Goal: Check status

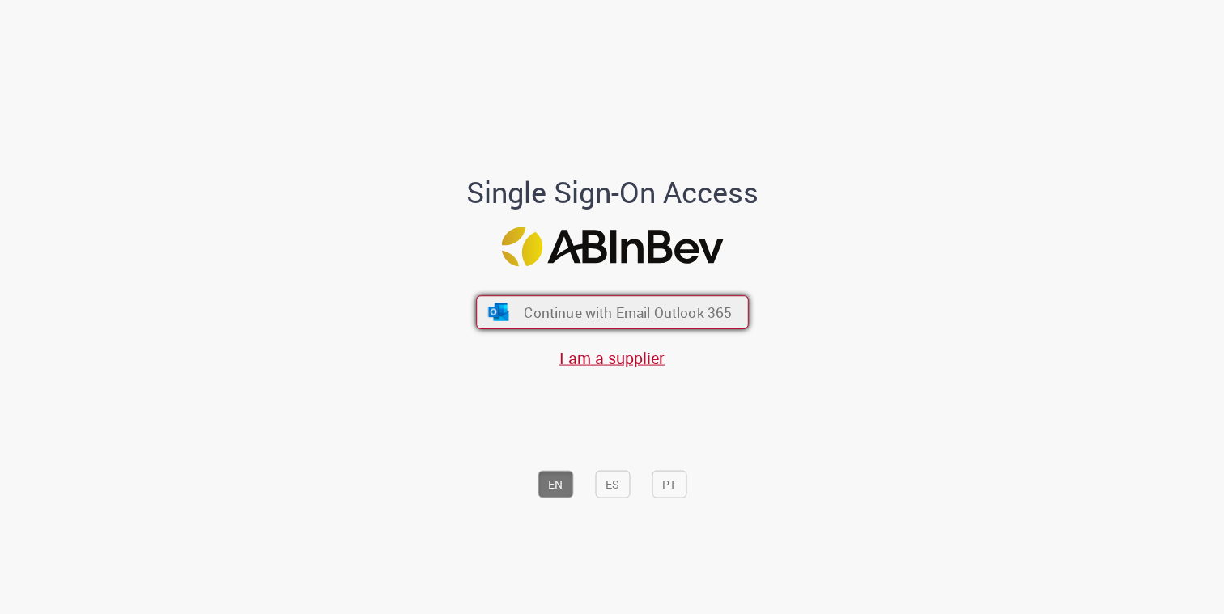
click at [669, 312] on span "Continue with Email Outlook 365" at bounding box center [628, 313] width 208 height 19
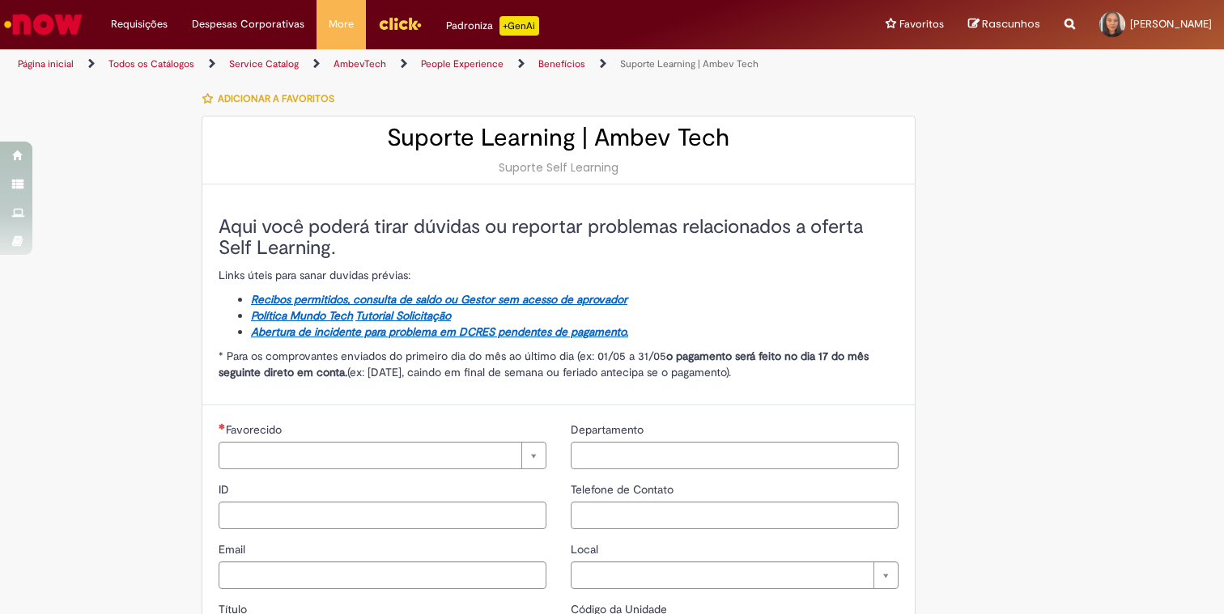
type input "****"
type input "**********"
type input "****"
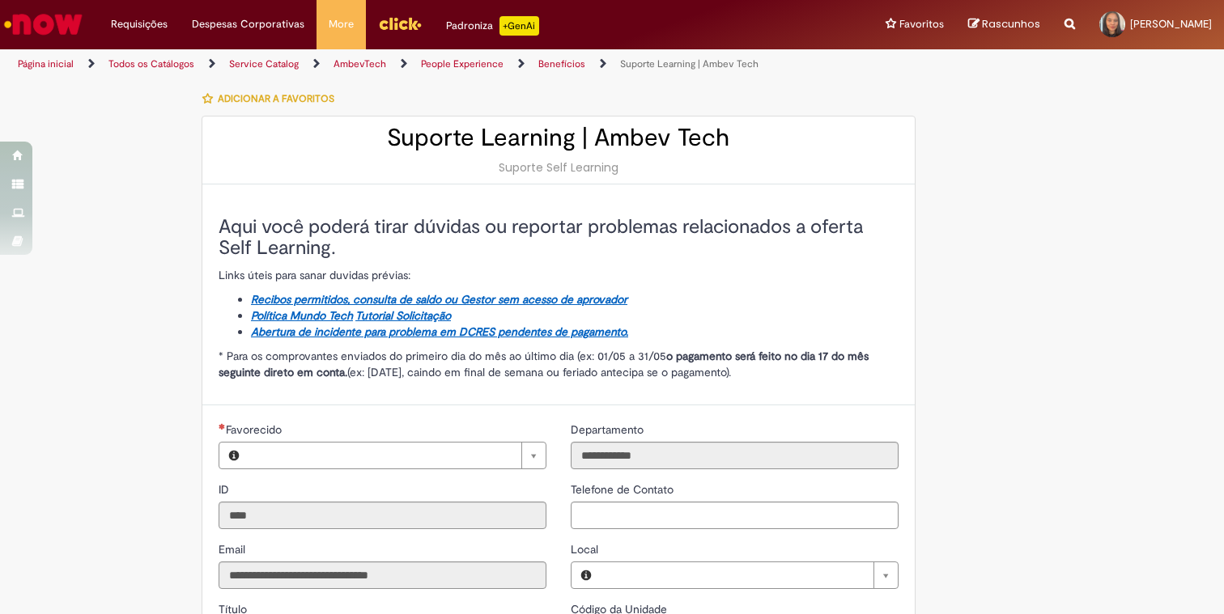
type input "**********"
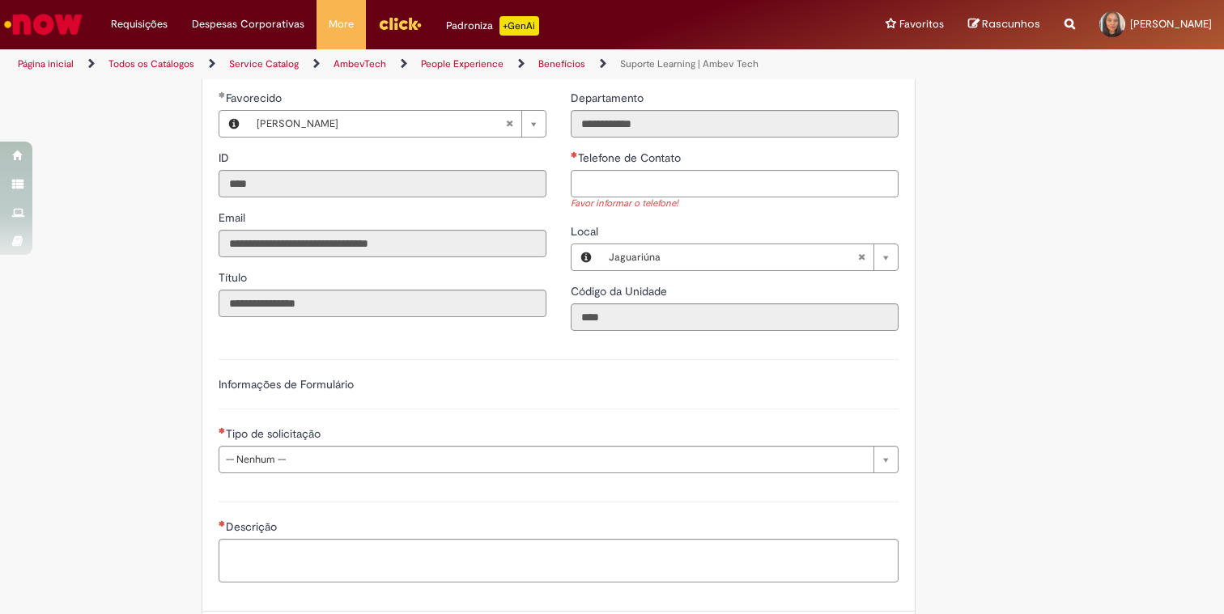
scroll to position [479, 0]
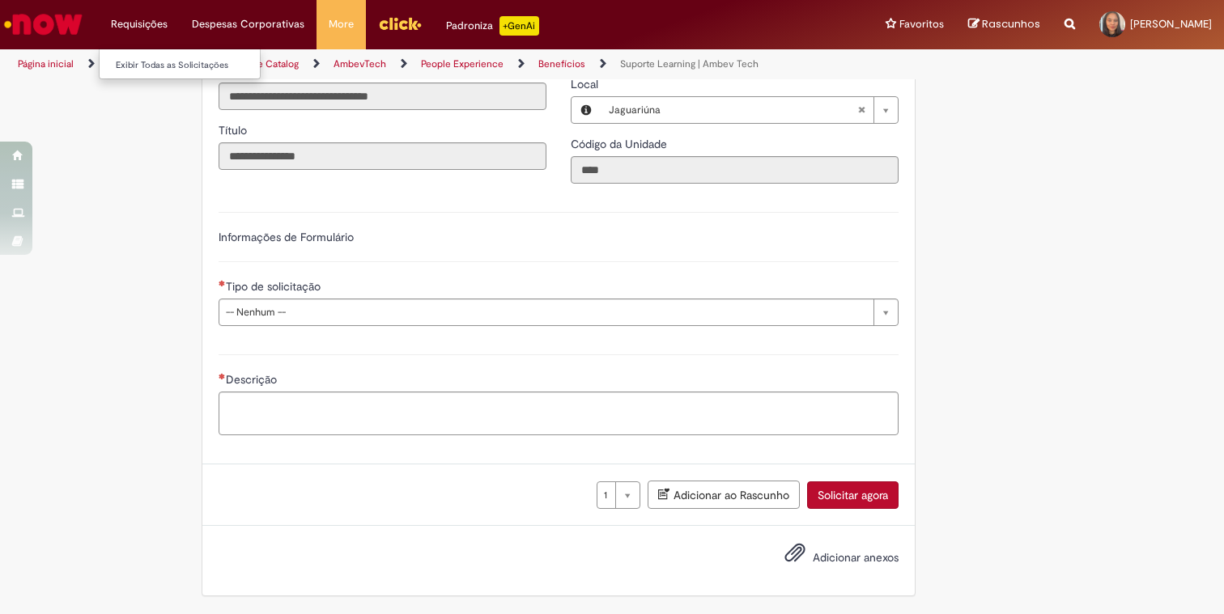
click at [154, 24] on li "Requisições Exibir Todas as Solicitações" at bounding box center [139, 24] width 81 height 49
click at [156, 64] on link "Exibir Todas as Solicitações" at bounding box center [189, 66] width 178 height 18
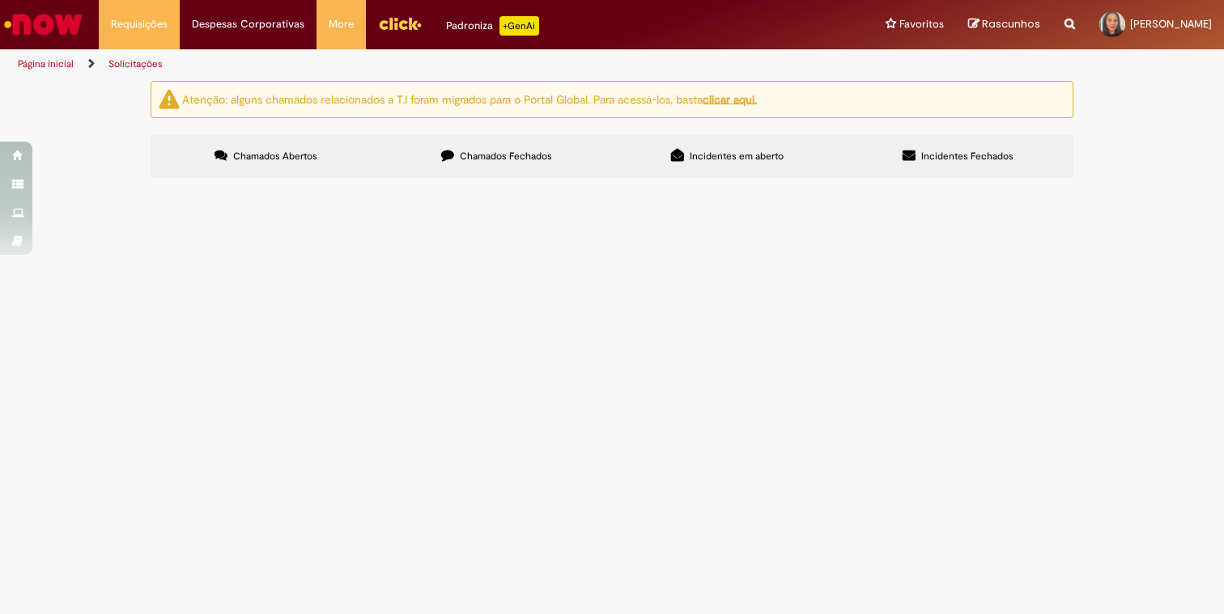
click at [0, 0] on div "Não há registros em Item solicitado usando este filtro" at bounding box center [0, 0] width 0 height 0
click at [497, 161] on span "Chamados Fechados" at bounding box center [506, 156] width 92 height 13
click at [0, 0] on img at bounding box center [0, 0] width 0 height 0
click at [0, 0] on div at bounding box center [0, 0] width 0 height 0
click at [0, 0] on span "Solucionado" at bounding box center [0, 0] width 0 height 0
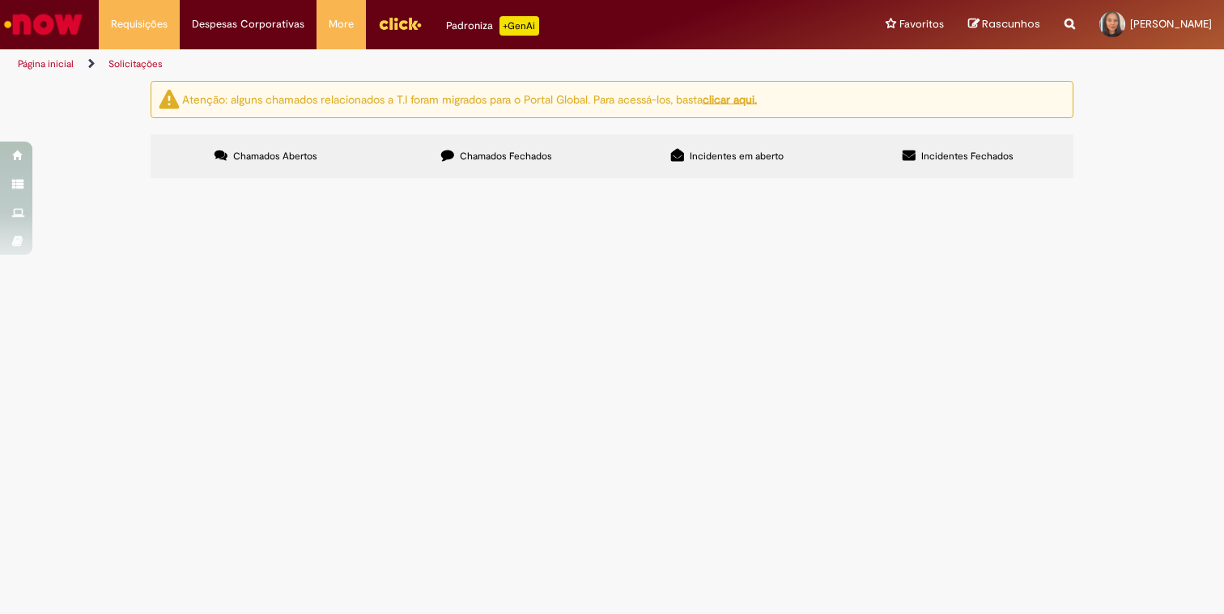
click at [0, 0] on span "21/08/2025 17:44:15" at bounding box center [0, 0] width 0 height 0
click at [0, 0] on span "Olá segue proposta da Mentoria contrata no reembolso de self learning alinhado …" at bounding box center [0, 0] width 0 height 0
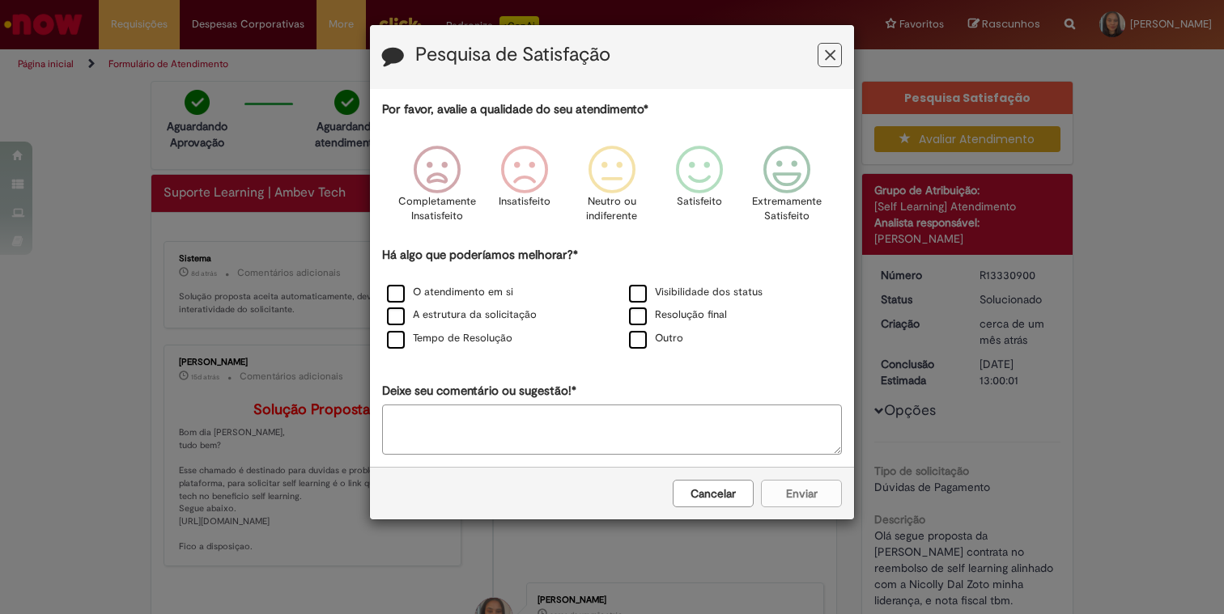
click at [826, 49] on icon "Feedback" at bounding box center [830, 55] width 11 height 17
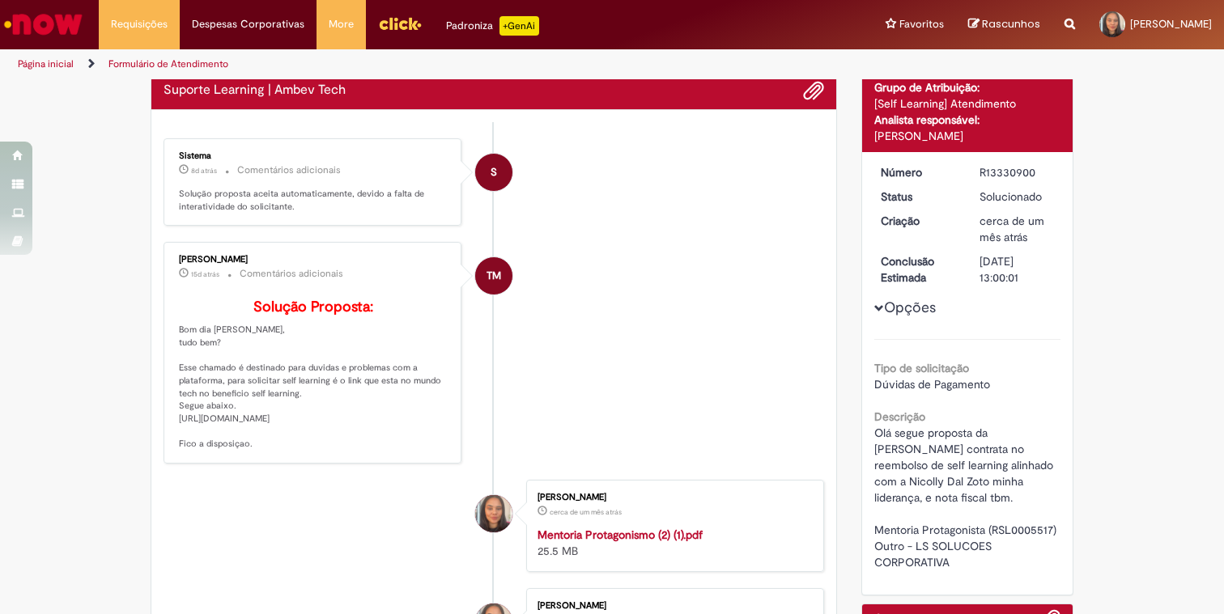
scroll to position [110, 0]
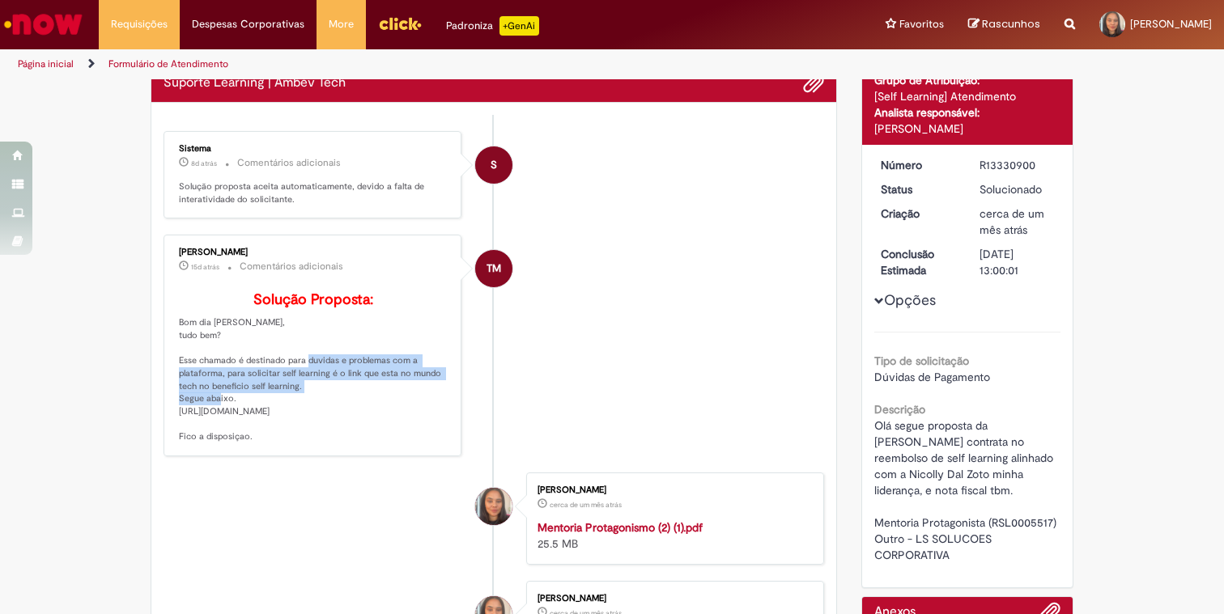
drag, startPoint x: 326, startPoint y: 384, endPoint x: 412, endPoint y: 420, distance: 92.9
click at [412, 419] on p "Solução Proposta: Bom dia Micheli, tudo bem? Esse chamado é destinado para duvi…" at bounding box center [314, 367] width 270 height 151
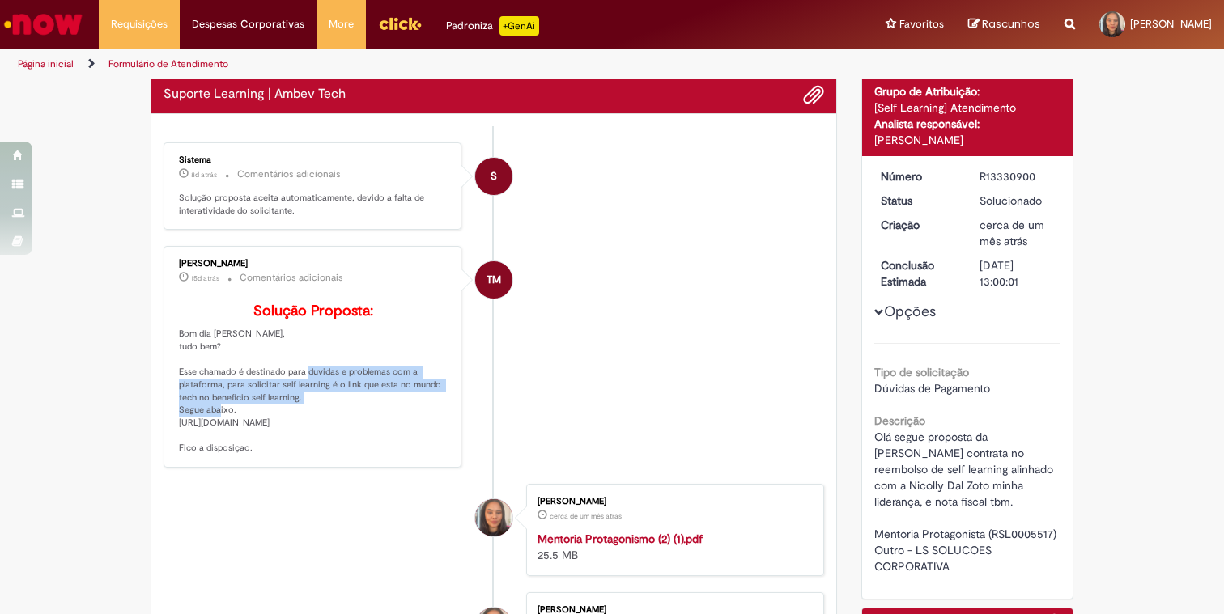
scroll to position [0, 0]
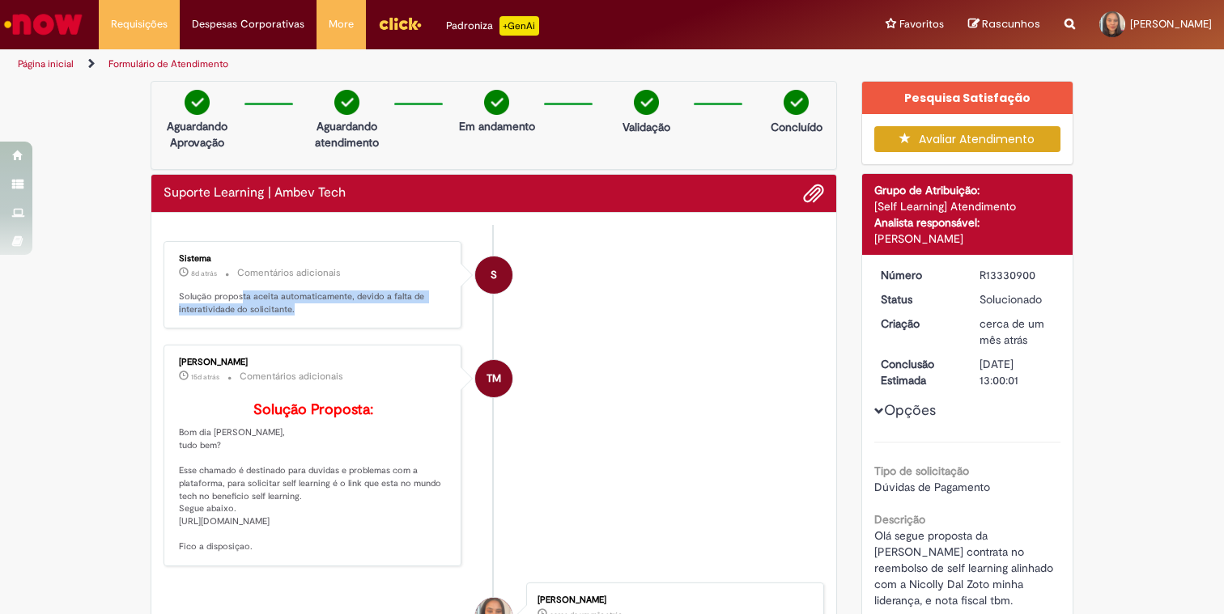
drag, startPoint x: 242, startPoint y: 291, endPoint x: 410, endPoint y: 315, distance: 169.3
click at [410, 315] on div "Sistema 8d atrás 8 dias atrás Comentários adicionais Solução proposta aceita au…" at bounding box center [312, 285] width 288 height 79
drag, startPoint x: 410, startPoint y: 315, endPoint x: 176, endPoint y: 294, distance: 234.8
click at [175, 295] on div "Sistema 8d atrás 8 dias atrás Comentários adicionais Solução proposta aceita au…" at bounding box center [312, 285] width 288 height 79
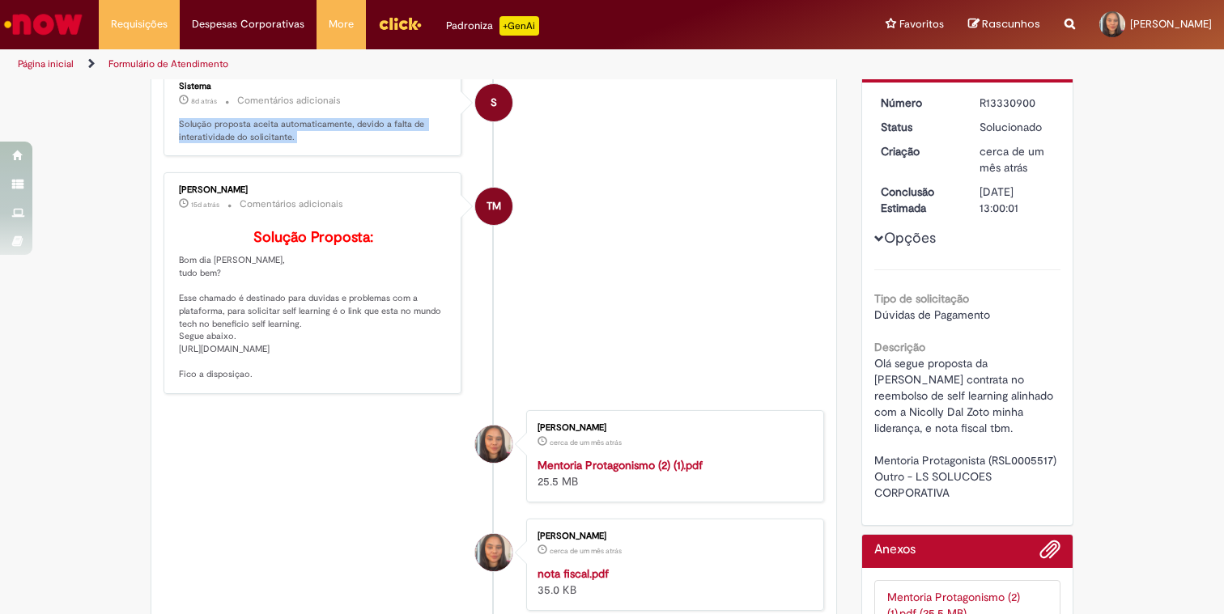
scroll to position [171, 0]
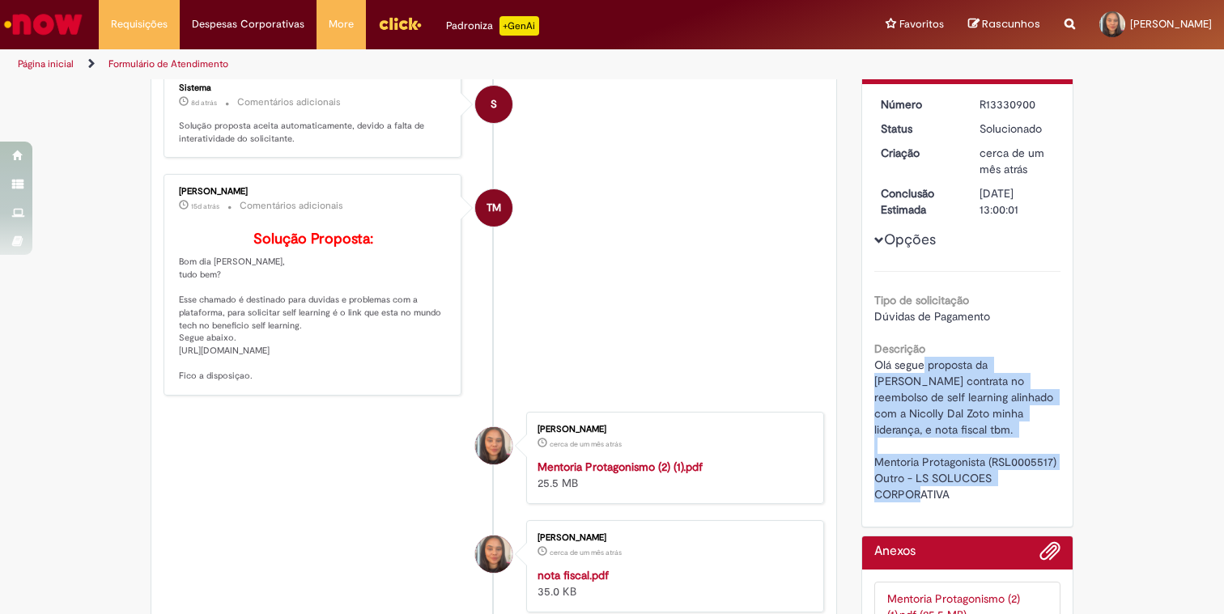
drag, startPoint x: 923, startPoint y: 371, endPoint x: 991, endPoint y: 505, distance: 150.2
click at [991, 505] on div "Número R13330900 Status Solucionado Criação cerca de um mês atrás cerca de um m…" at bounding box center [967, 305] width 211 height 443
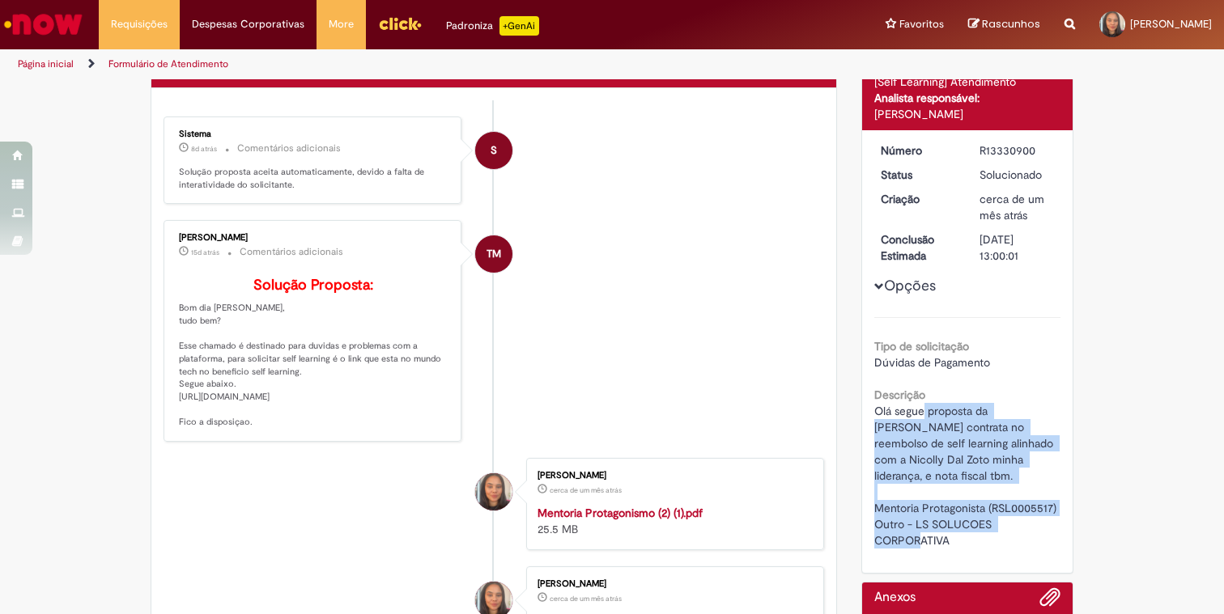
scroll to position [164, 0]
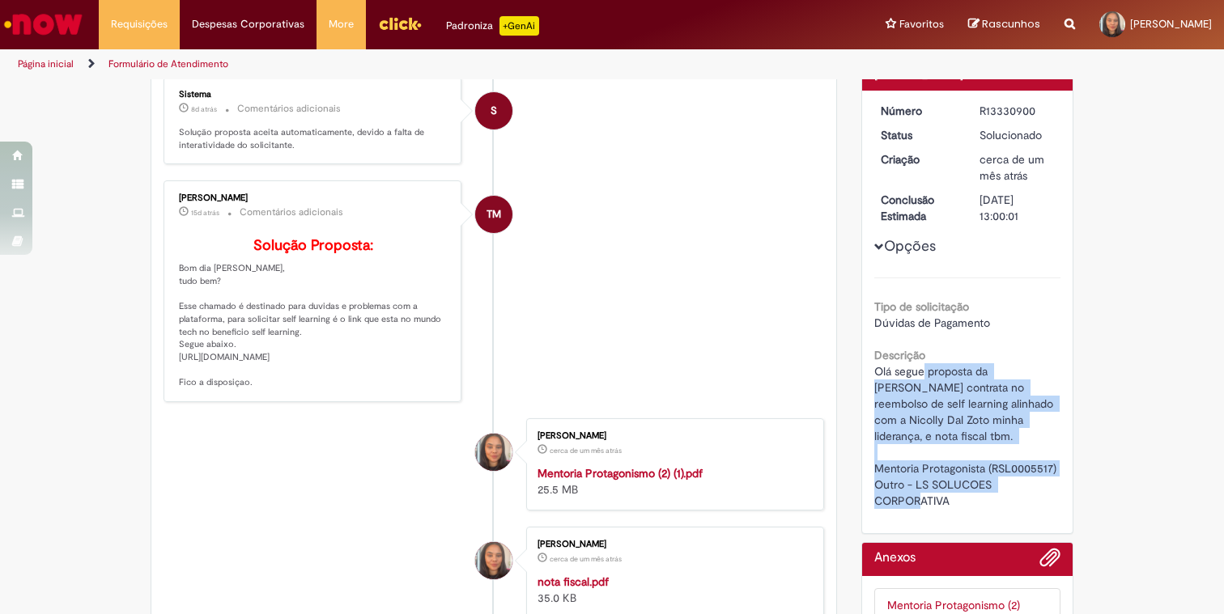
drag, startPoint x: 174, startPoint y: 377, endPoint x: 408, endPoint y: 401, distance: 235.2
click at [408, 397] on div "Tairine Maurina 15d atrás 15 dias atrás Comentários adicionais Solução Proposta…" at bounding box center [312, 291] width 288 height 212
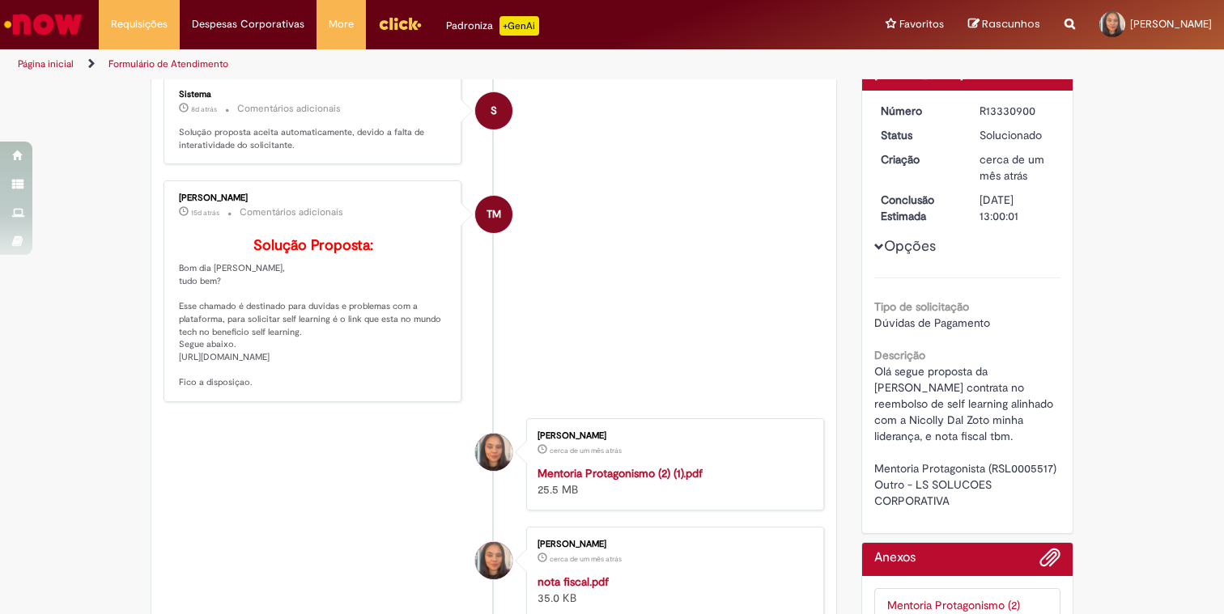
click at [404, 387] on p "Solução Proposta: Bom dia Micheli, tudo bem? Esse chamado é destinado para duvi…" at bounding box center [314, 313] width 270 height 151
drag, startPoint x: 422, startPoint y: 384, endPoint x: 173, endPoint y: 384, distance: 248.5
click at [173, 384] on div "Tairine Maurina 15d atrás 15 dias atrás Comentários adicionais Solução Proposta…" at bounding box center [312, 291] width 288 height 212
copy p "https://ambev.service-now.com/ambevnow?id=self_learning"
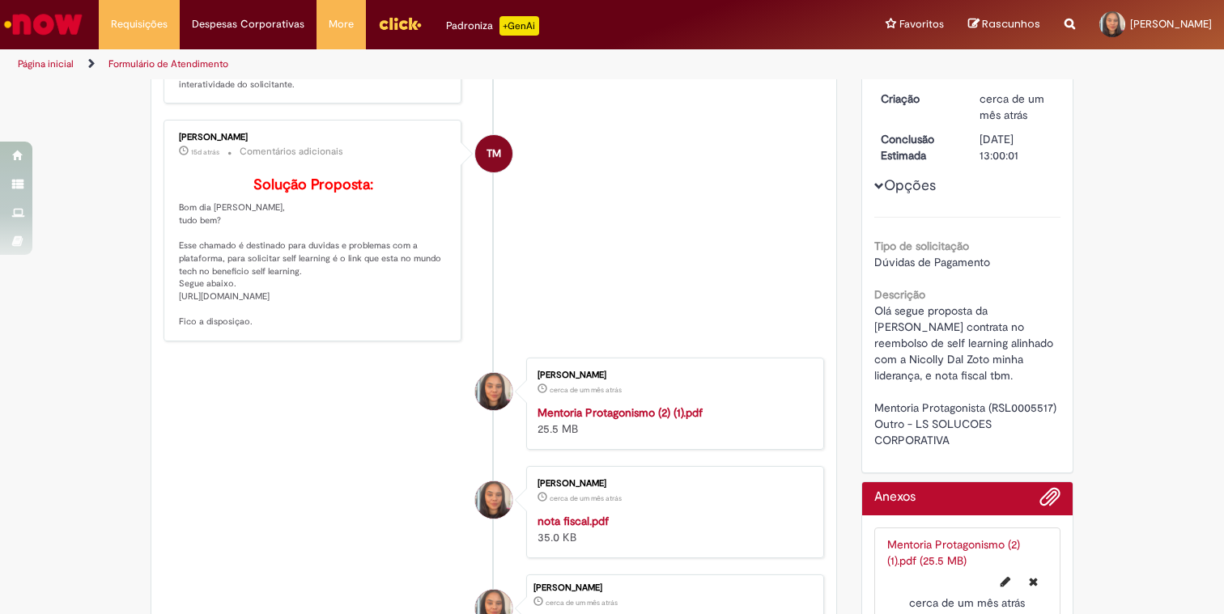
scroll to position [220, 0]
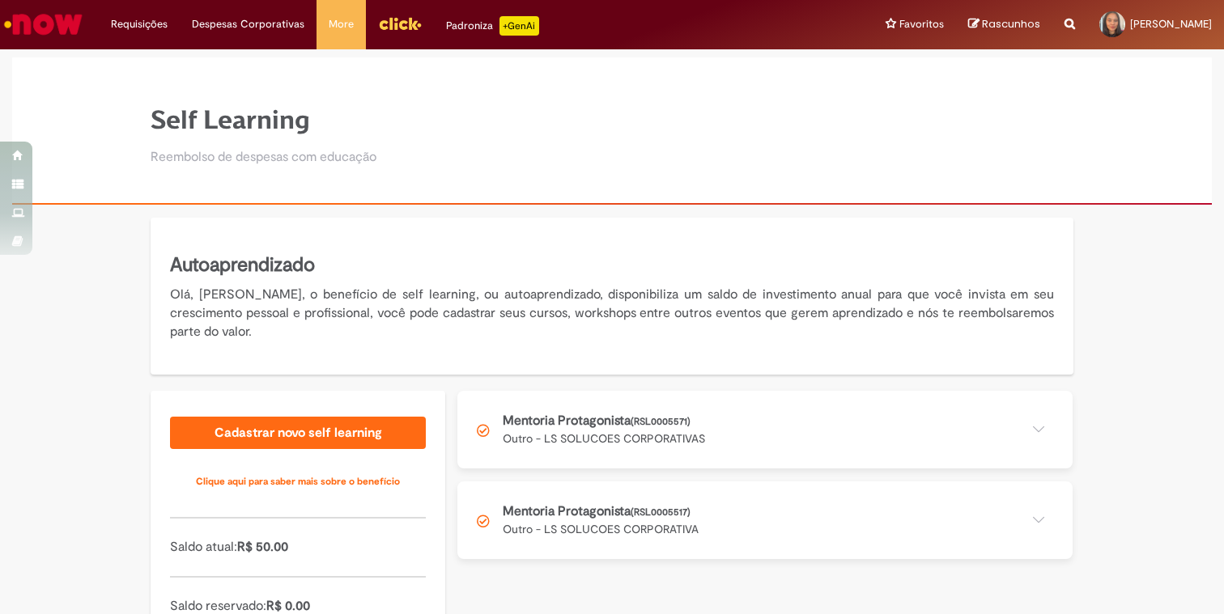
click at [649, 393] on button at bounding box center [764, 430] width 615 height 78
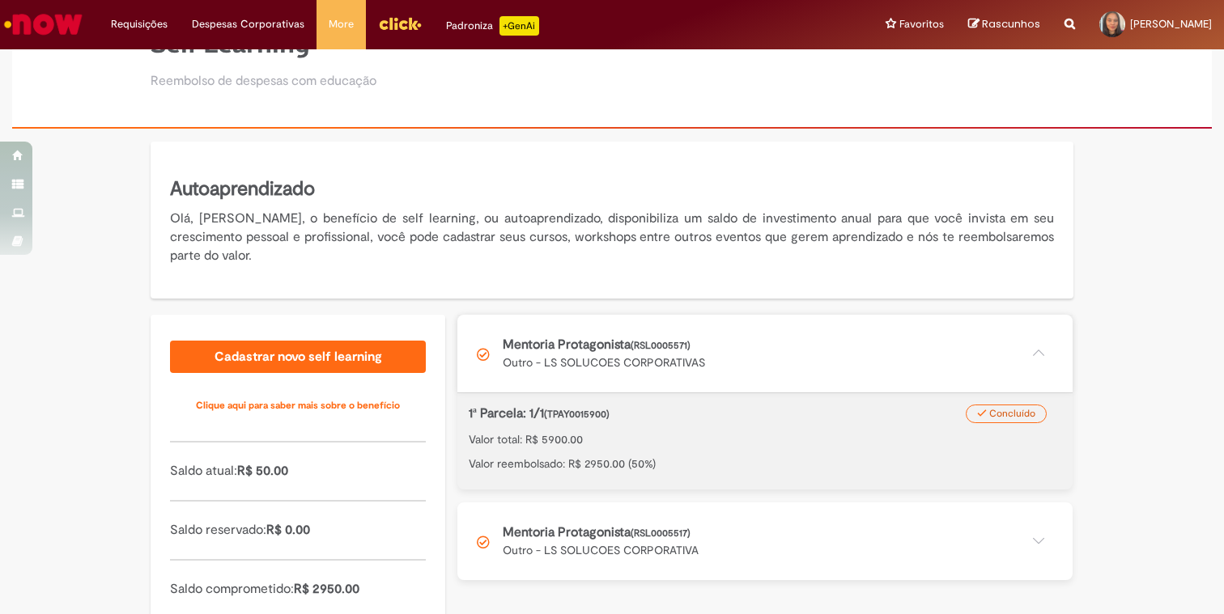
scroll to position [85, 0]
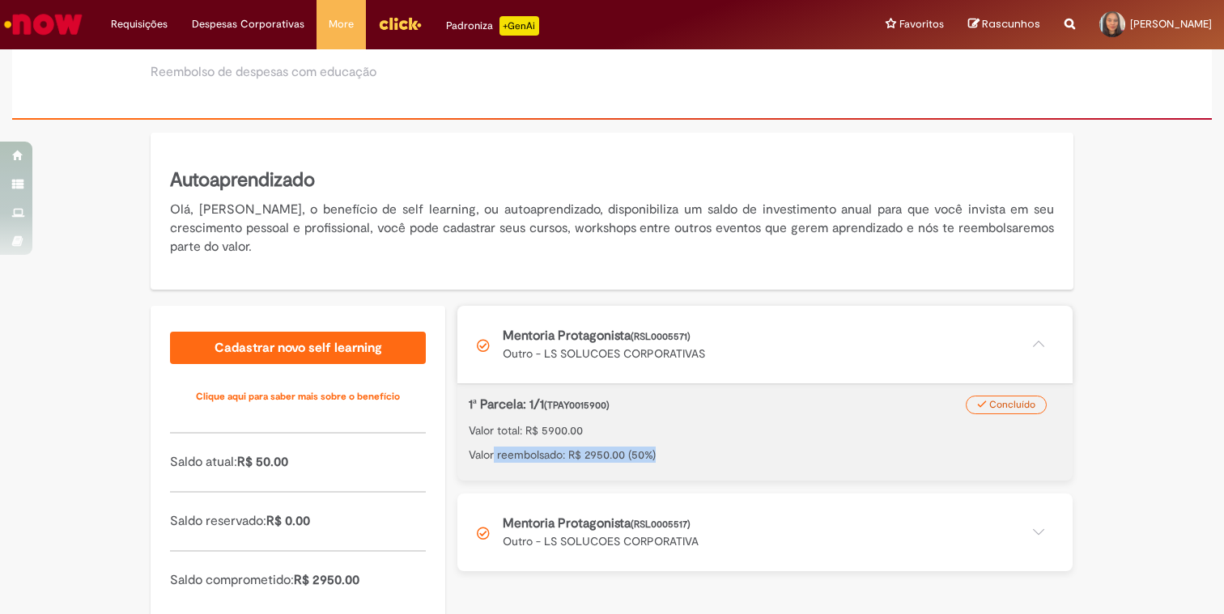
drag, startPoint x: 492, startPoint y: 452, endPoint x: 788, endPoint y: 452, distance: 296.2
click at [788, 453] on p "Valor reembolsado: R$ 2950.00 (50%)" at bounding box center [765, 455] width 592 height 16
click at [583, 407] on span "(TPAY0015900)" at bounding box center [577, 405] width 66 height 13
drag, startPoint x: 708, startPoint y: 419, endPoint x: 512, endPoint y: 400, distance: 197.6
click at [512, 400] on div "1ª Parcela: 1/1 (TPAY0015900) Valor total: R$ 5900.00 Valor reembolsado: R$ 295…" at bounding box center [765, 429] width 592 height 67
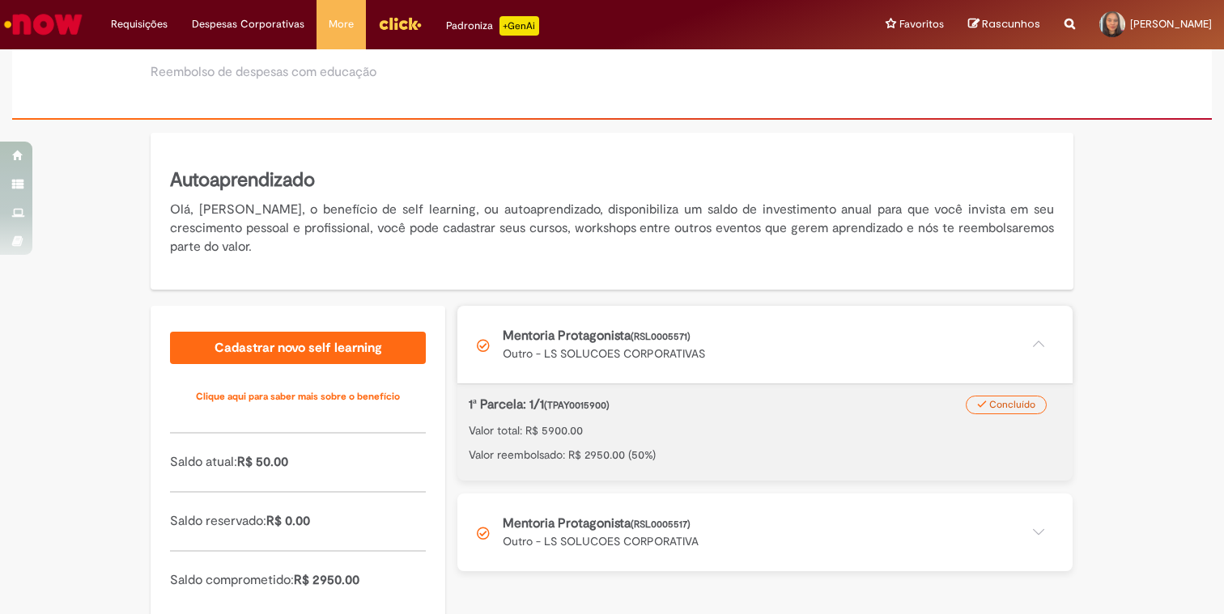
click at [1000, 404] on span "Concluído" at bounding box center [1012, 404] width 46 height 13
drag, startPoint x: 542, startPoint y: 403, endPoint x: 673, endPoint y: 402, distance: 130.3
click at [673, 402] on p "1ª Parcela: 1/1 (TPAY0015900)" at bounding box center [722, 405] width 507 height 19
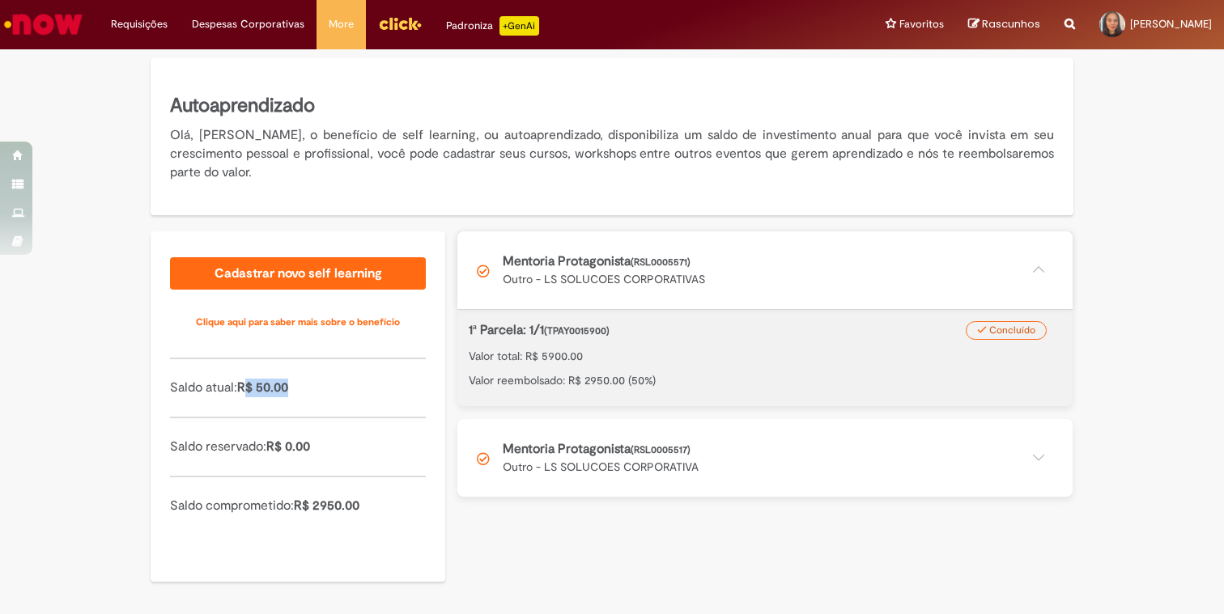
drag, startPoint x: 250, startPoint y: 393, endPoint x: 333, endPoint y: 390, distance: 82.6
click at [333, 390] on p "Saldo atual: R$ 50.00" at bounding box center [298, 388] width 256 height 19
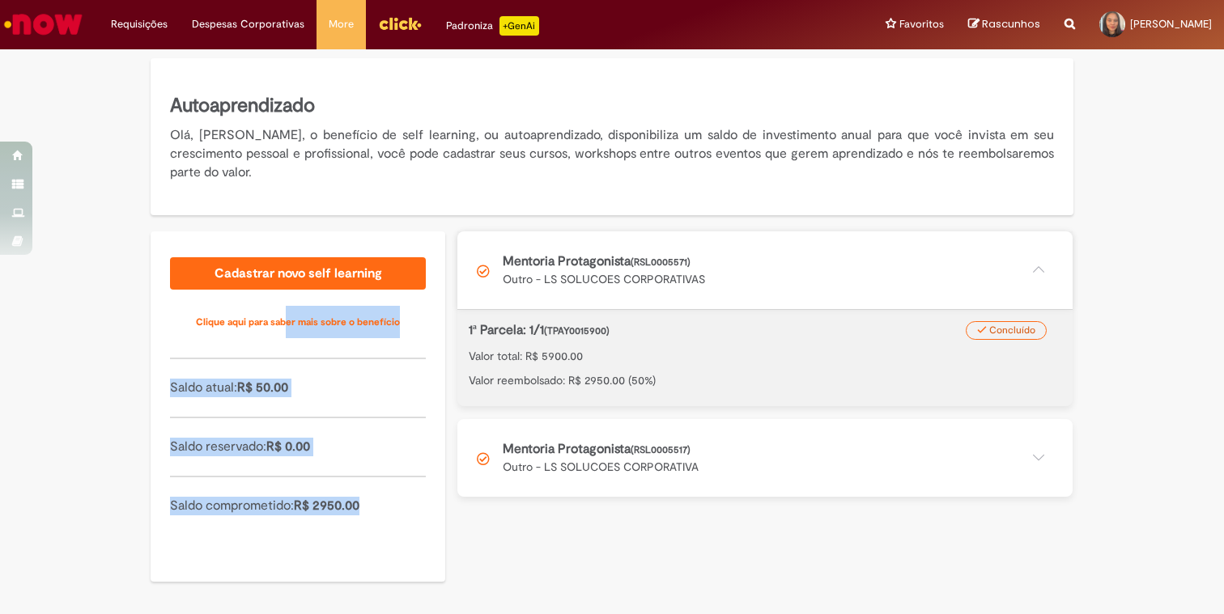
drag, startPoint x: 388, startPoint y: 518, endPoint x: 301, endPoint y: 299, distance: 236.1
click at [294, 304] on div "Cadastrar novo self learning Clique aqui para saber mais sobre o benefício Sald…" at bounding box center [298, 406] width 295 height 350
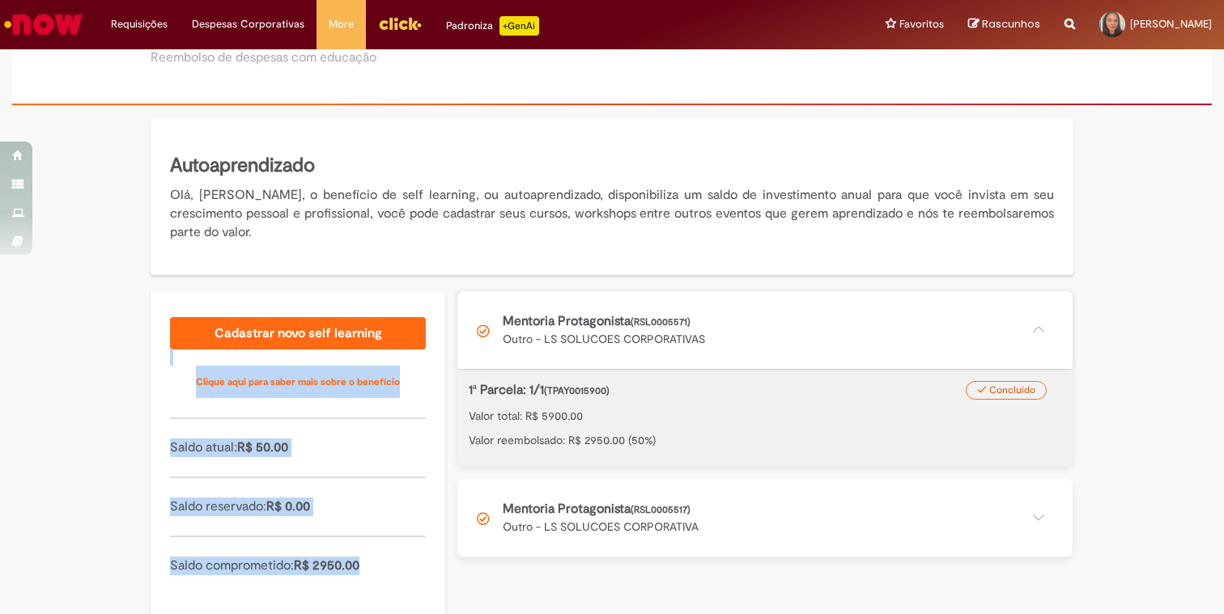
scroll to position [0, 0]
